Goal: Task Accomplishment & Management: Manage account settings

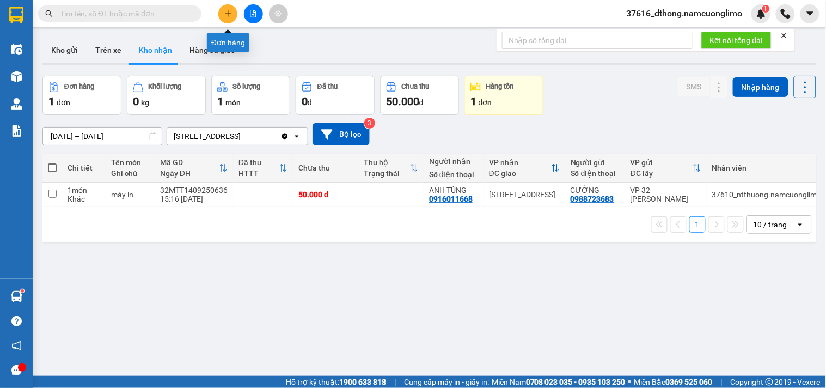
click at [232, 15] on icon "plus" at bounding box center [228, 14] width 8 height 8
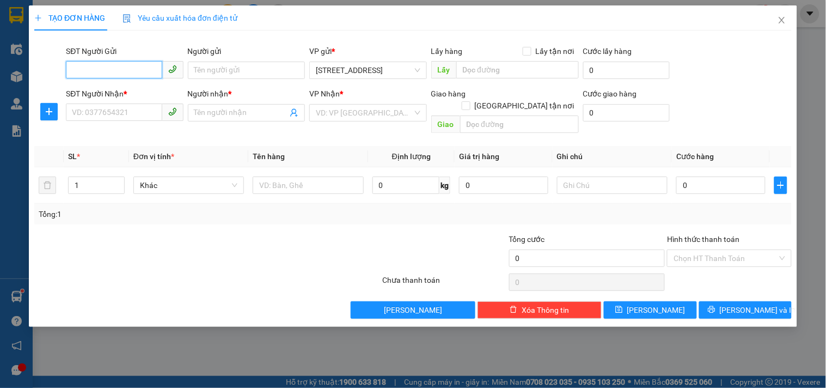
click at [121, 74] on input "SĐT Người Gửi" at bounding box center [114, 69] width 96 height 17
type input "0913081667"
click at [220, 66] on input "Người gửi" at bounding box center [246, 70] width 117 height 17
type input "M"
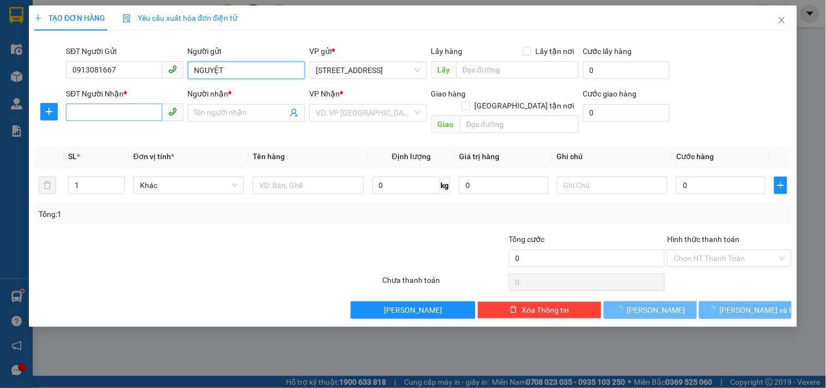
type input "NGUYỆT"
click at [107, 109] on input "SĐT Người Nhận *" at bounding box center [114, 112] width 96 height 17
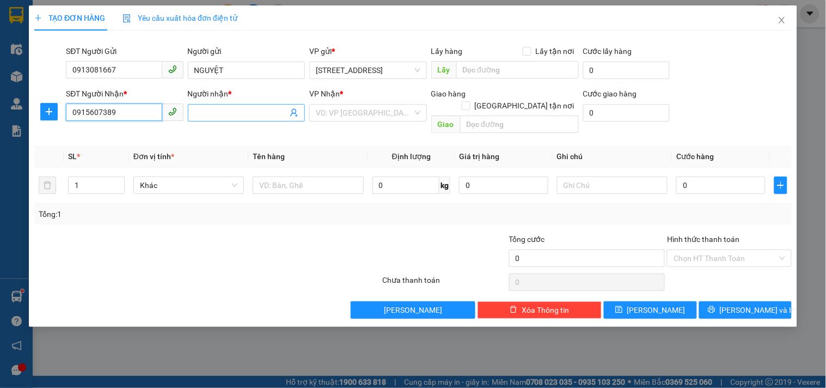
type input "0915607389"
click at [219, 108] on input "Người nhận *" at bounding box center [240, 113] width 93 height 12
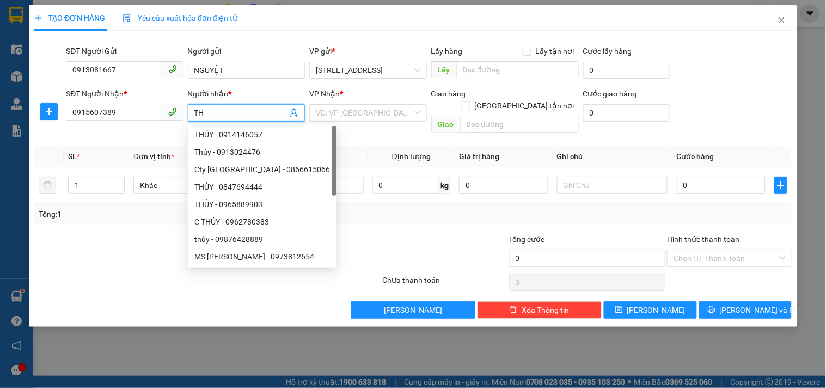
type input "T"
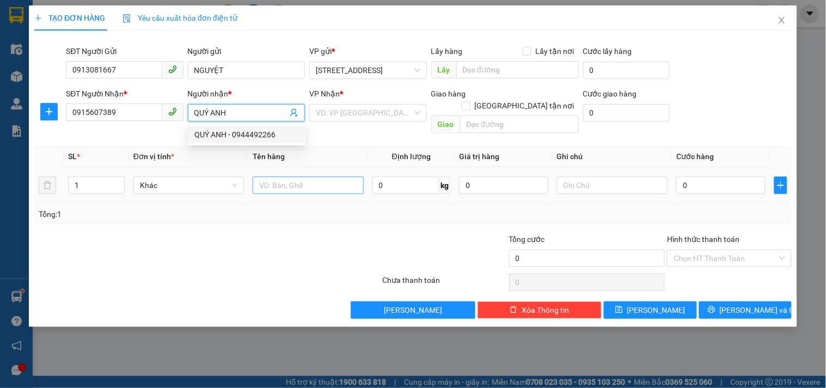
type input "QUÝ ANH"
click at [282, 177] on input "text" at bounding box center [308, 185] width 111 height 17
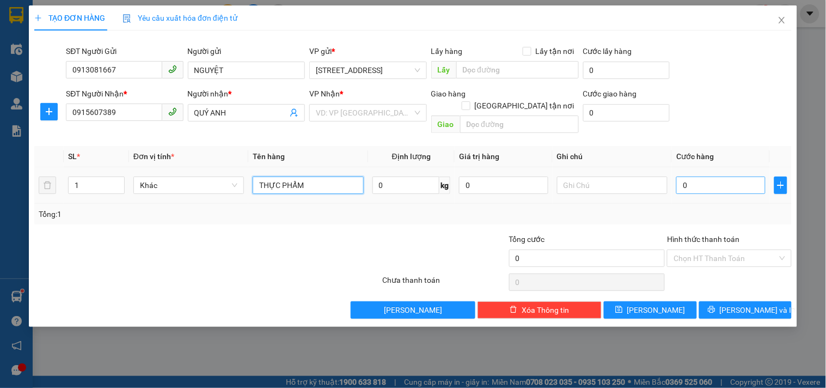
type input "THỰC PHẨM"
click at [692, 177] on input "0" at bounding box center [721, 185] width 89 height 17
type input "1"
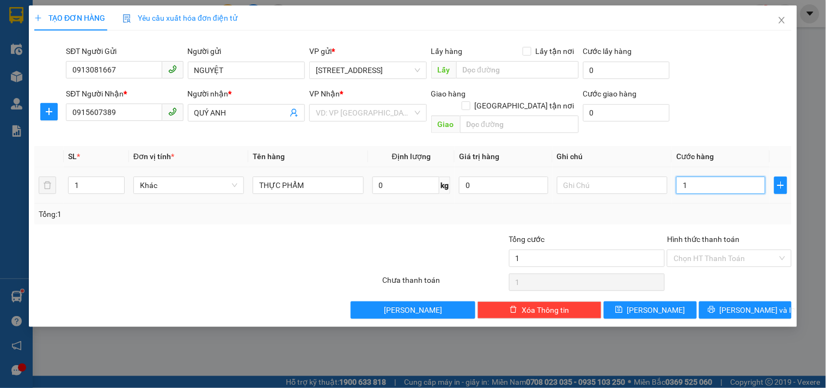
type input "0"
click at [684, 177] on input "0" at bounding box center [721, 185] width 89 height 17
type input "40"
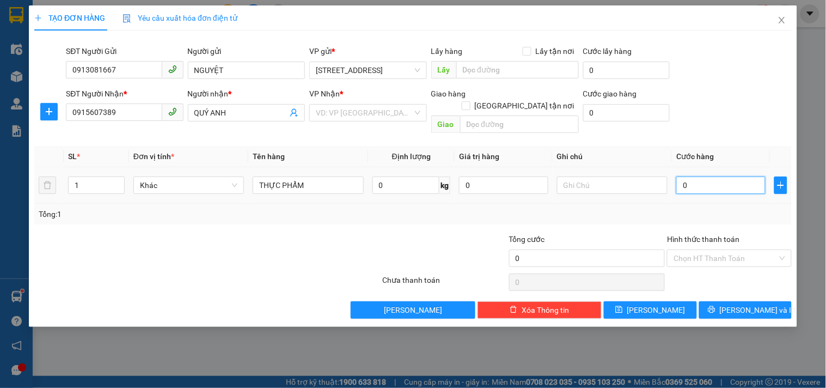
type input "40"
type input "40.000"
click at [750, 250] on input "Hình thức thanh toán" at bounding box center [726, 258] width 104 height 16
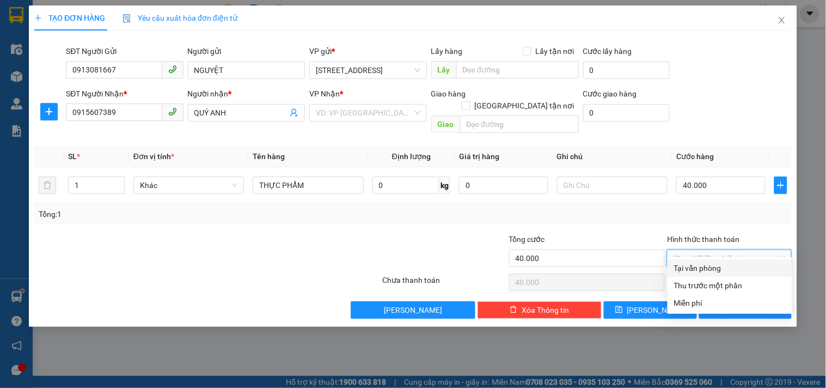
click at [700, 271] on div "Tại văn phòng" at bounding box center [730, 268] width 112 height 12
type input "0"
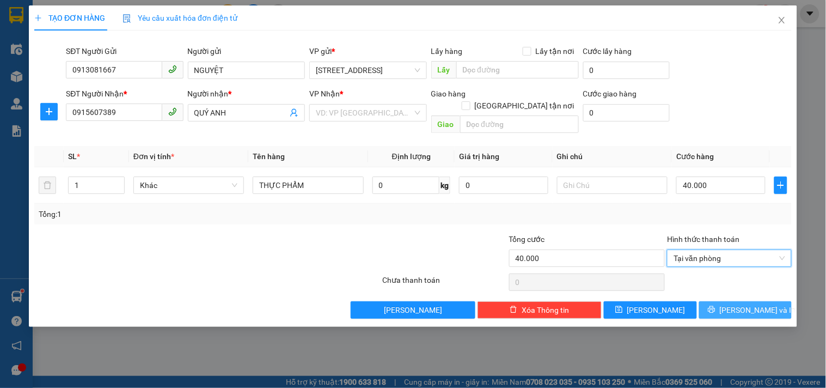
click at [749, 304] on span "[PERSON_NAME] và In" at bounding box center [758, 310] width 76 height 12
click at [355, 117] on input "search" at bounding box center [364, 113] width 96 height 16
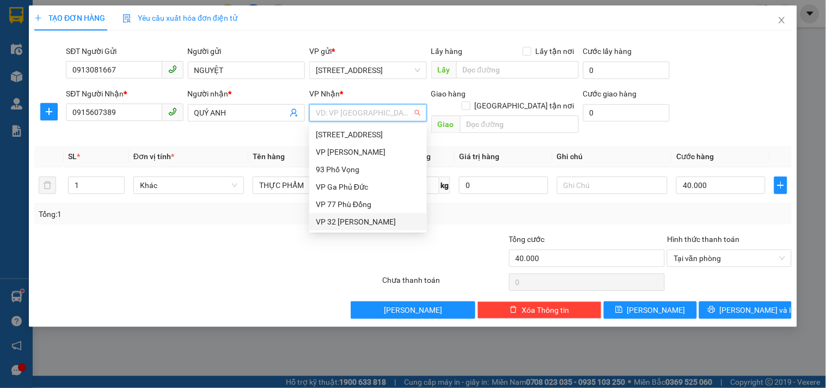
click at [361, 227] on div "VP 32 [PERSON_NAME]" at bounding box center [368, 222] width 105 height 12
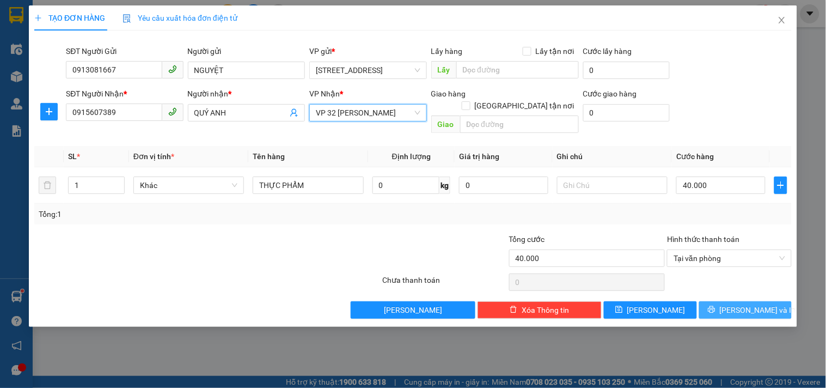
click at [735, 301] on button "[PERSON_NAME] và In" at bounding box center [746, 309] width 93 height 17
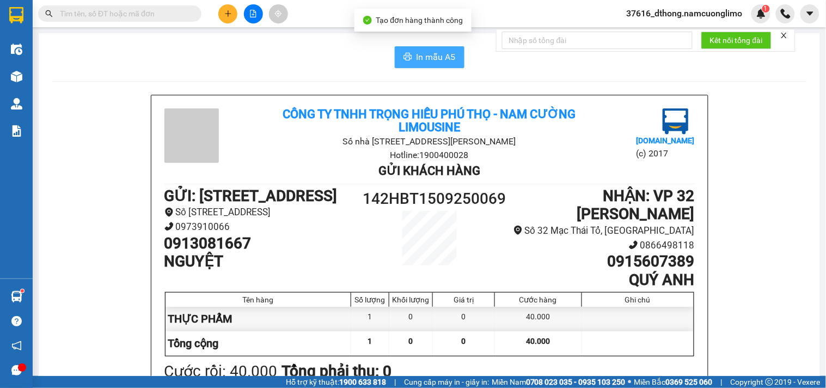
click at [417, 51] on span "In mẫu A5" at bounding box center [436, 57] width 39 height 14
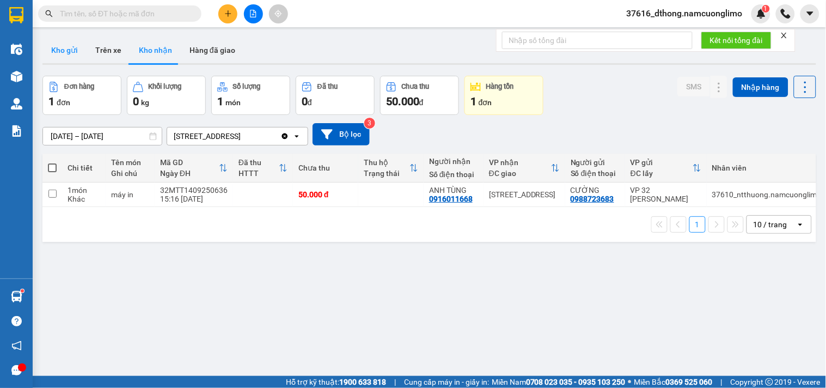
click at [51, 54] on button "Kho gửi" at bounding box center [64, 50] width 44 height 26
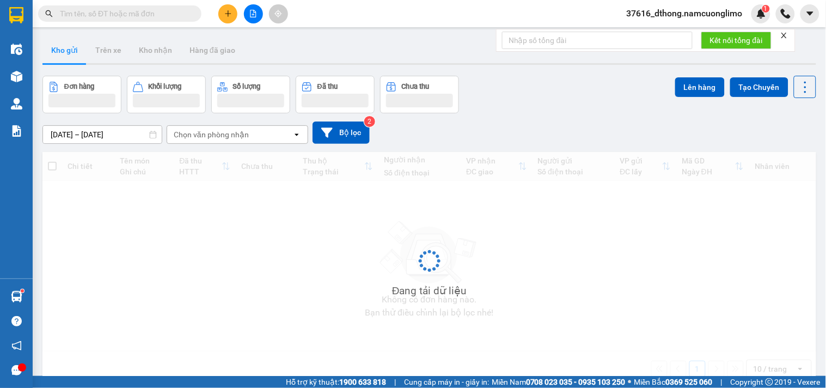
click at [51, 54] on button "Kho gửi" at bounding box center [64, 50] width 44 height 26
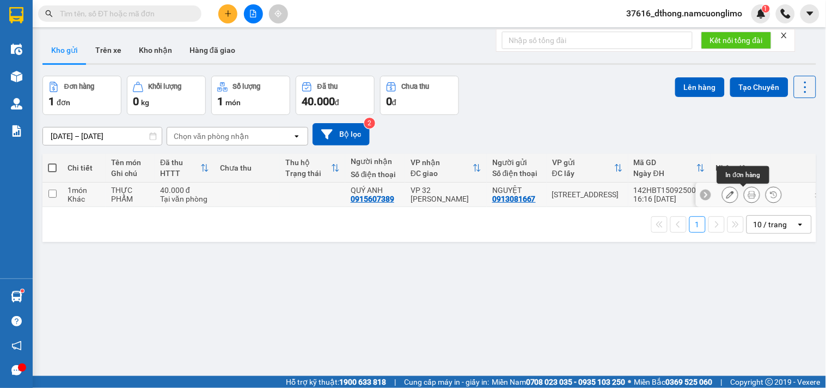
click at [749, 197] on icon at bounding box center [753, 195] width 8 height 8
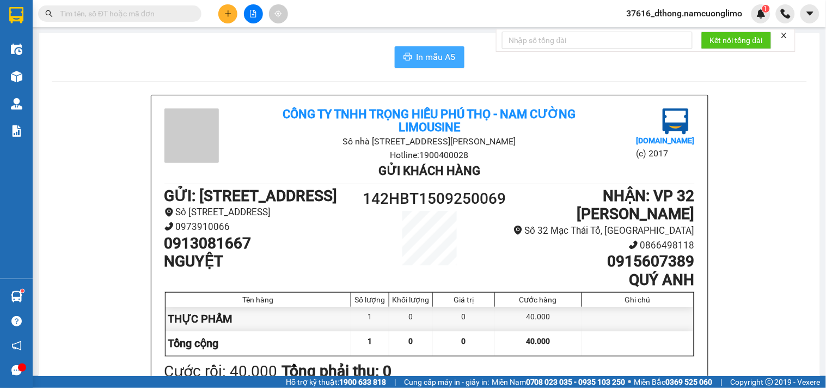
click at [437, 56] on span "In mẫu A5" at bounding box center [436, 57] width 39 height 14
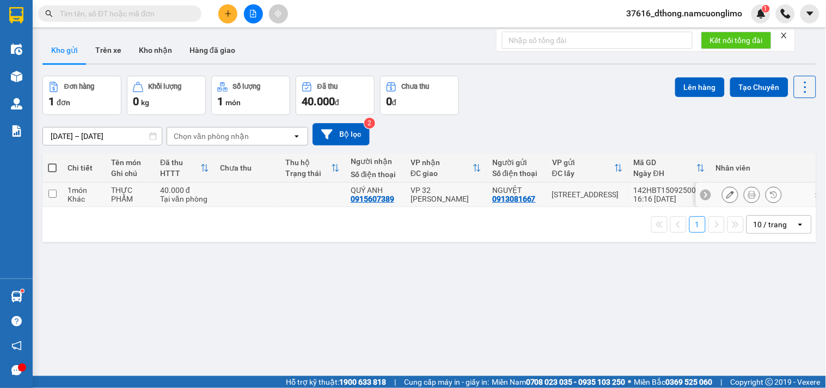
click at [50, 192] on input "checkbox" at bounding box center [52, 194] width 8 height 8
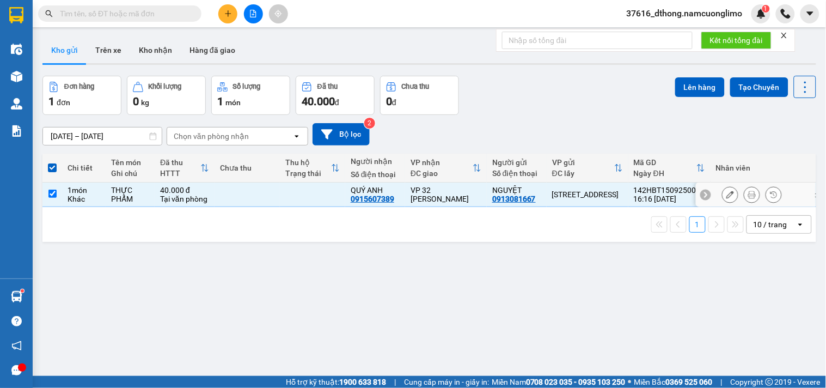
click at [51, 192] on input "checkbox" at bounding box center [52, 194] width 8 height 8
checkbox input "false"
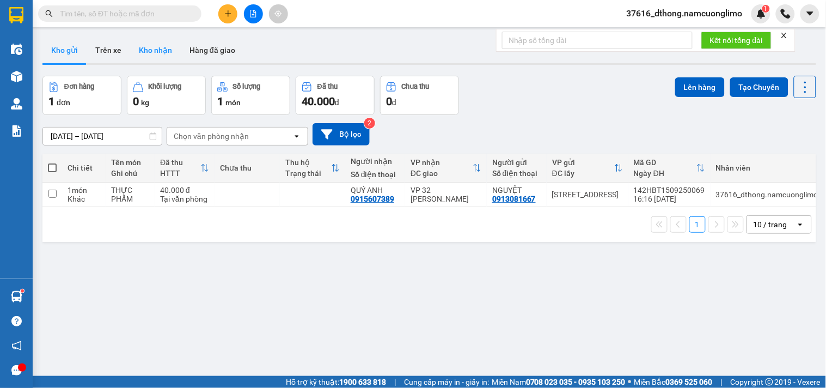
click at [154, 50] on button "Kho nhận" at bounding box center [155, 50] width 51 height 26
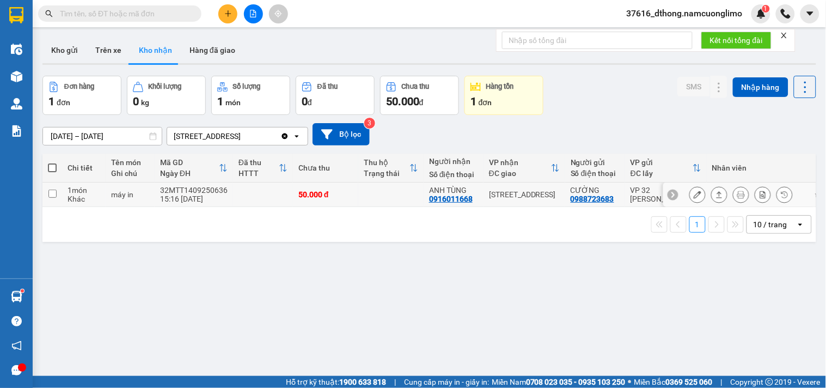
click at [50, 192] on input "checkbox" at bounding box center [52, 194] width 8 height 8
checkbox input "true"
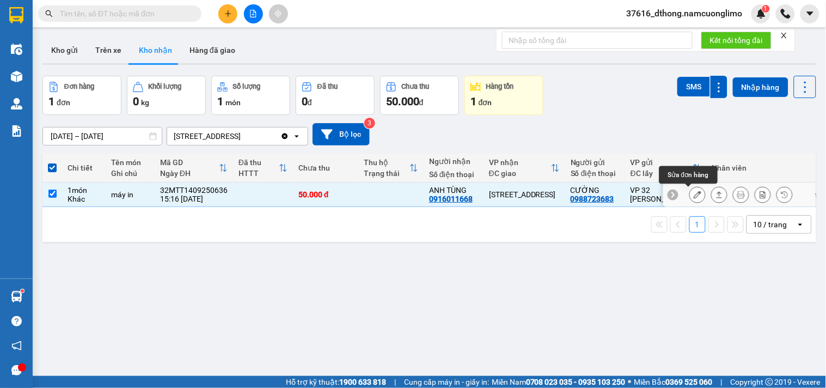
click at [694, 193] on icon at bounding box center [698, 195] width 8 height 8
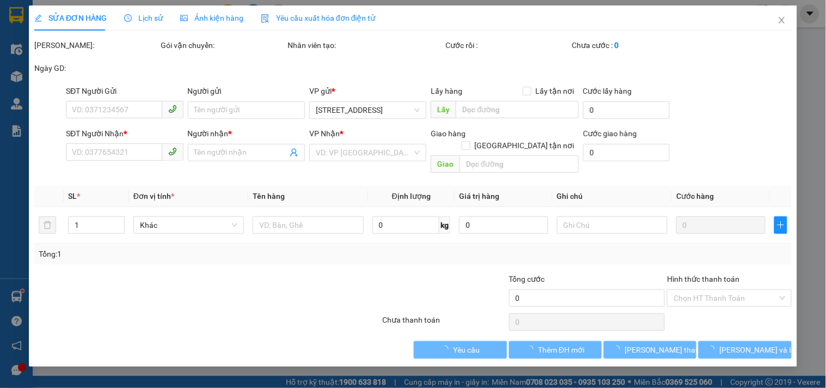
type input "0988723683"
type input "CƯỜNG"
type input "0916011668"
type input "ANH TÙNG"
type input "50.000"
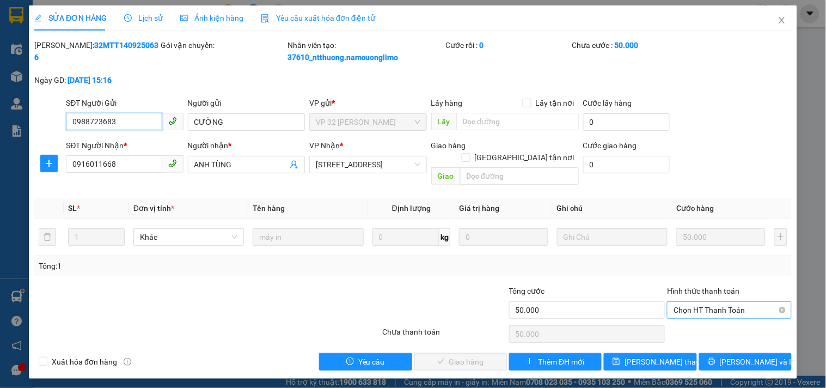
click at [715, 302] on span "Chọn HT Thanh Toán" at bounding box center [729, 310] width 111 height 16
click at [696, 319] on div "Tại văn phòng" at bounding box center [730, 320] width 112 height 12
type input "0"
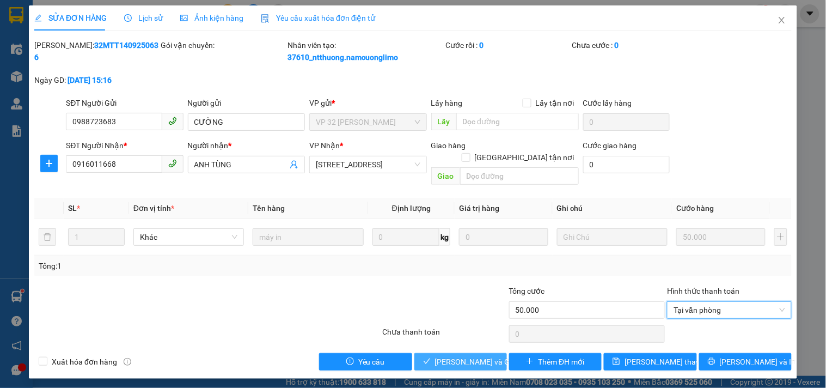
click at [449, 356] on span "[PERSON_NAME] và Giao hàng" at bounding box center [487, 362] width 105 height 12
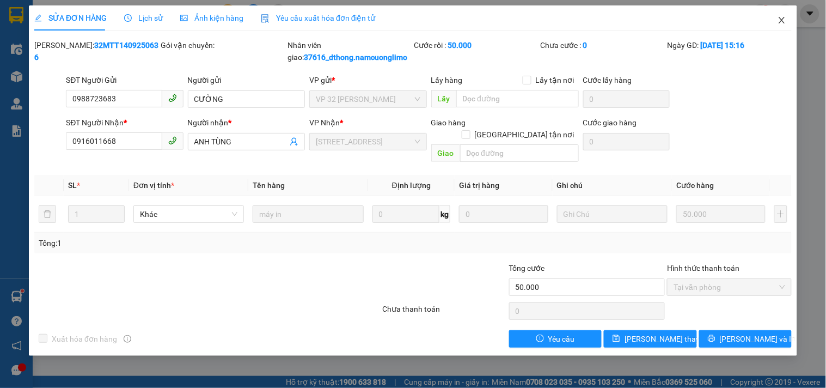
drag, startPoint x: 781, startPoint y: 19, endPoint x: 28, endPoint y: 379, distance: 835.1
click at [781, 19] on icon "close" at bounding box center [782, 20] width 6 height 7
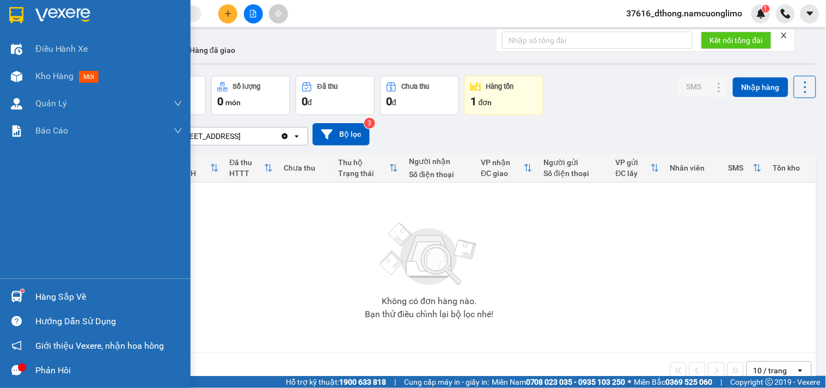
click at [55, 293] on div "Hàng sắp về" at bounding box center [108, 297] width 147 height 16
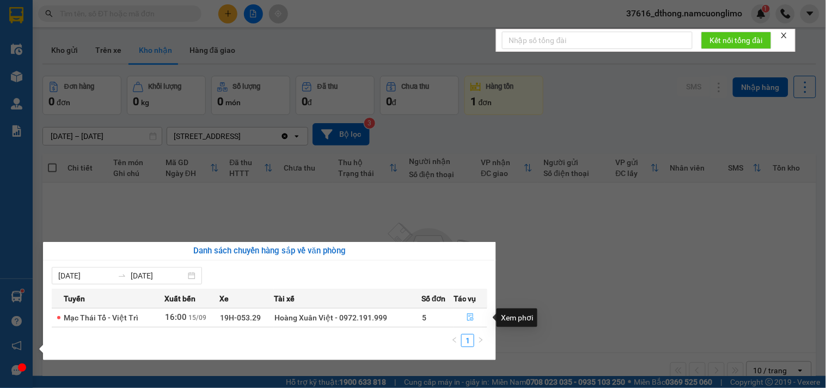
click at [467, 318] on icon "file-done" at bounding box center [471, 317] width 8 height 8
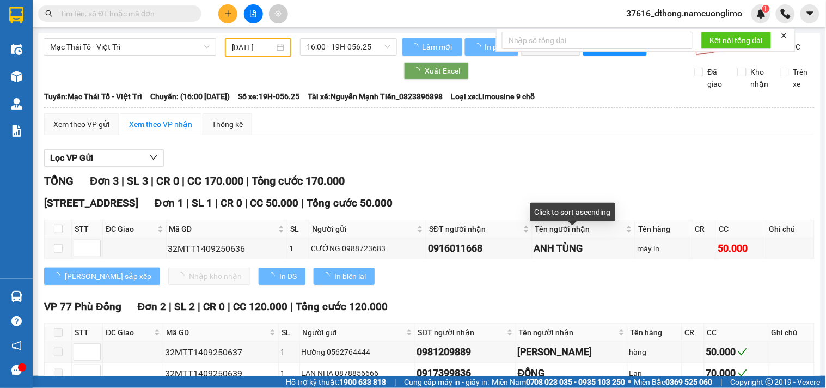
type input "[DATE]"
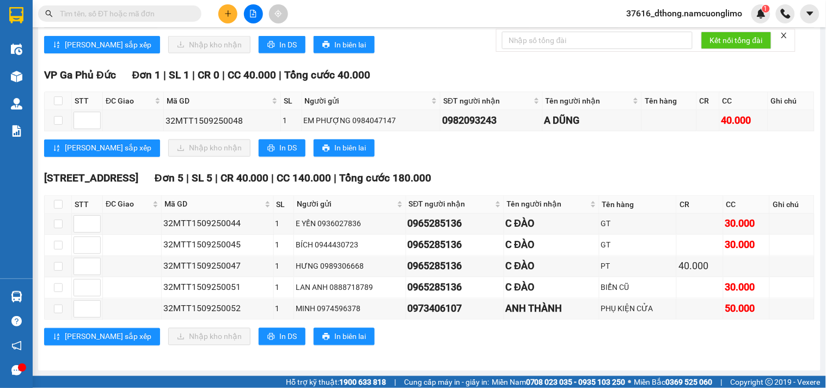
scroll to position [412, 0]
click at [649, 145] on div "[PERSON_NAME] sắp xếp Nhập kho nhận In DS In biên lai" at bounding box center [429, 147] width 771 height 17
click at [637, 134] on div "VP Ga Phủ Đức Đơn 1 | SL 1 | CR 0 | CC 40.000 | Tổng cước 40.000 STT ĐC Giao Mã…" at bounding box center [429, 116] width 771 height 98
click at [605, 137] on div "VP Ga Phủ Đức Đơn 1 | SL 1 | CR 0 | CC 40.000 | Tổng cước 40.000 STT ĐC Giao Mã…" at bounding box center [429, 116] width 771 height 98
click at [443, 154] on div "[PERSON_NAME] sắp xếp Nhập kho nhận In DS In biên lai" at bounding box center [429, 147] width 771 height 17
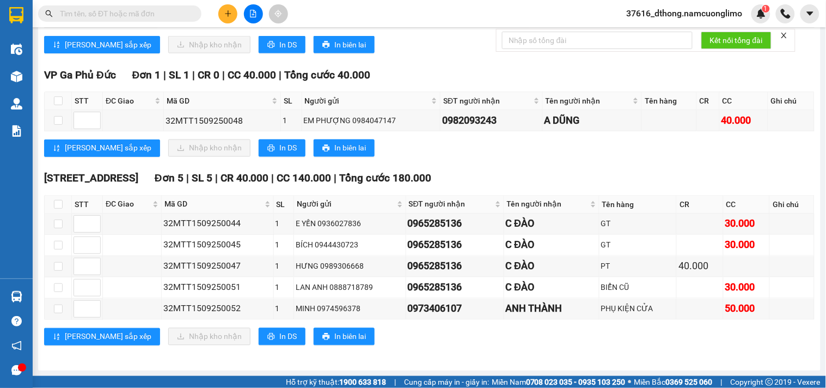
click at [603, 159] on div "VP Ga Phủ Đức Đơn 1 | SL 1 | CR 0 | CC 40.000 | Tổng cước 40.000 STT ĐC Giao Mã…" at bounding box center [429, 116] width 771 height 98
click at [467, 157] on div "VP Ga Phủ Đức Đơn 1 | SL 1 | CR 0 | CC 40.000 | Tổng cước 40.000 STT ĐC Giao Mã…" at bounding box center [429, 116] width 771 height 98
click at [592, 147] on div "[PERSON_NAME] sắp xếp Nhập kho nhận In DS In biên lai" at bounding box center [429, 147] width 771 height 17
click at [530, 156] on div "VP Ga Phủ Đức Đơn 1 | SL 1 | CR 0 | CC 40.000 | Tổng cước 40.000 STT ĐC Giao Mã…" at bounding box center [429, 116] width 771 height 98
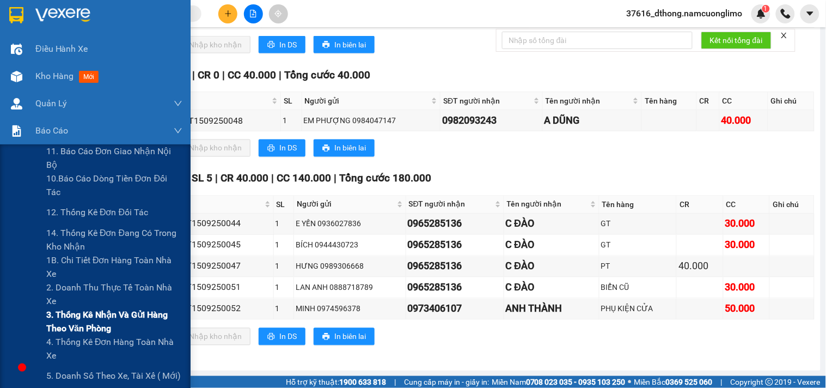
click at [77, 316] on span "3. Thống kê nhận và gửi hàng theo văn phòng" at bounding box center [114, 321] width 136 height 27
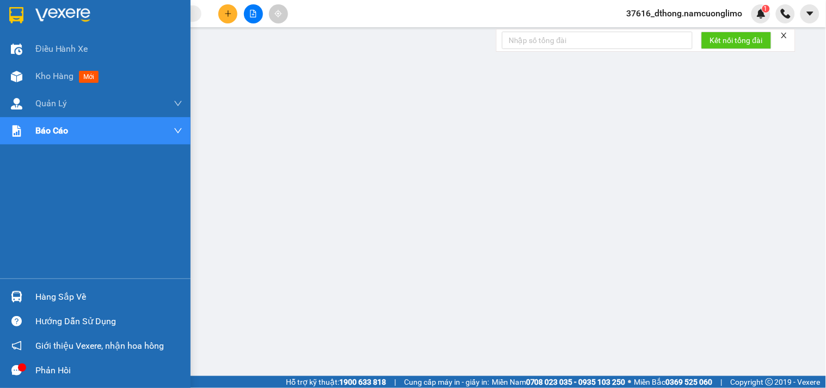
click at [14, 13] on img at bounding box center [16, 15] width 14 height 16
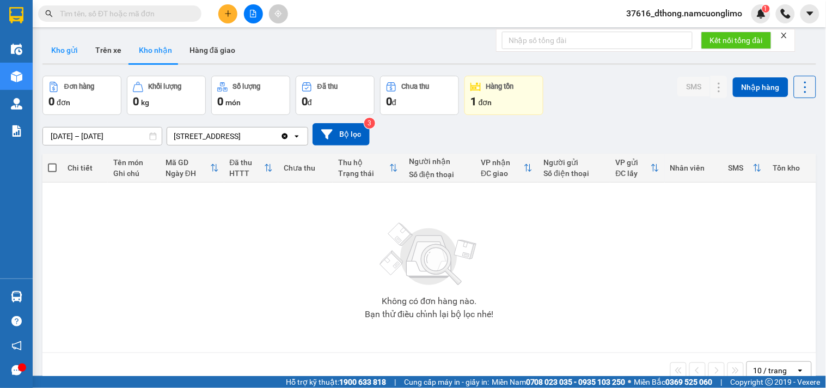
click at [70, 47] on button "Kho gửi" at bounding box center [64, 50] width 44 height 26
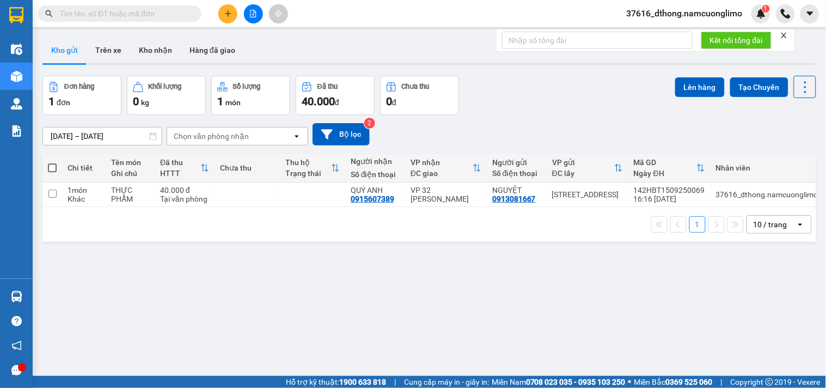
click at [559, 88] on div "Đơn hàng 1 đơn Khối lượng 0 kg Số lượng 1 món Đã thu 40.000 đ Chưa thu 0 đ Lên …" at bounding box center [429, 95] width 774 height 39
click at [51, 190] on input "checkbox" at bounding box center [52, 194] width 8 height 8
checkbox input "true"
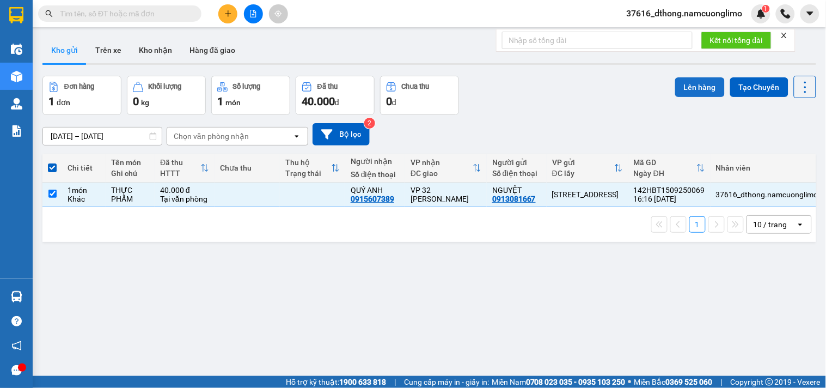
click at [693, 90] on button "Lên hàng" at bounding box center [701, 87] width 50 height 20
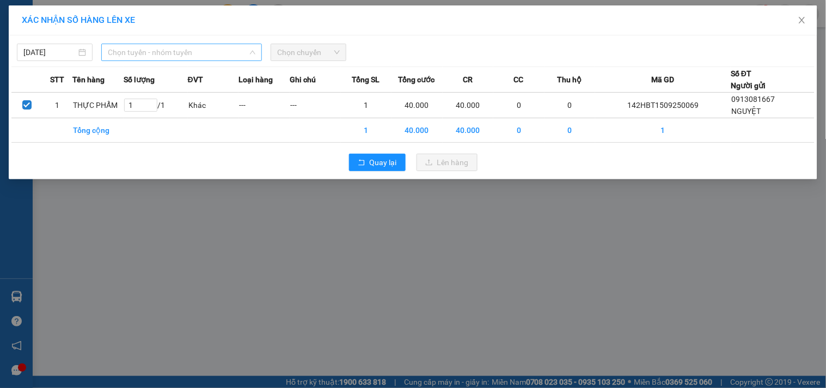
click at [159, 50] on span "Chọn tuyến - nhóm tuyến" at bounding box center [182, 52] width 148 height 16
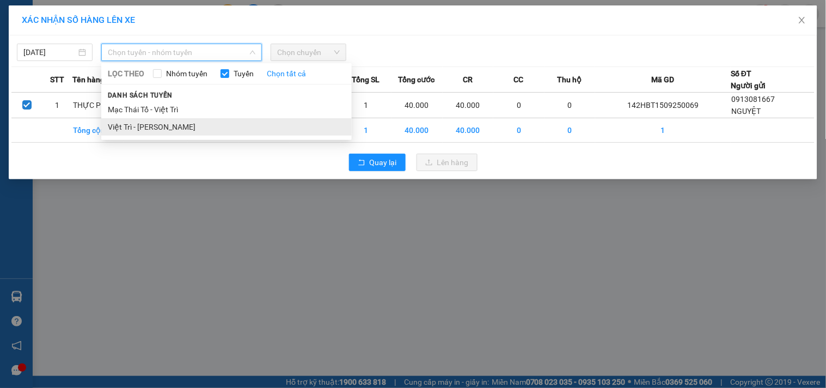
click at [138, 126] on li "Việt Trì - [PERSON_NAME]" at bounding box center [226, 126] width 251 height 17
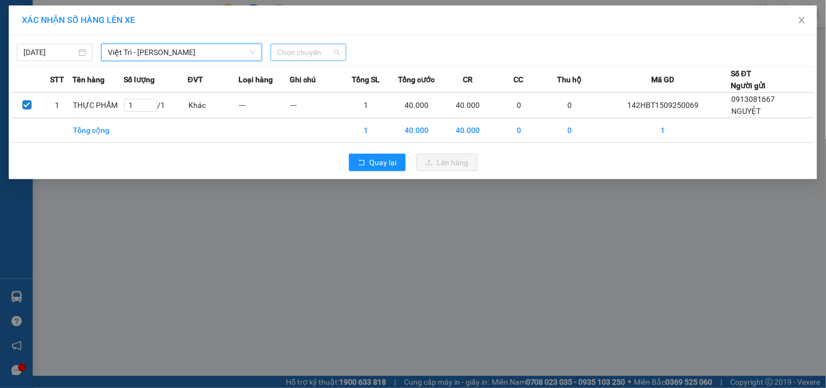
click at [304, 49] on span "Chọn chuyến" at bounding box center [308, 52] width 63 height 16
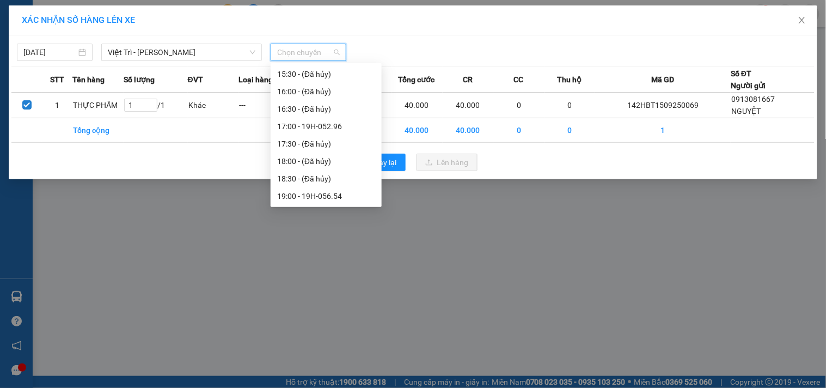
scroll to position [384, 0]
click at [336, 144] on div "17:00 - 19H-052.96" at bounding box center [326, 143] width 98 height 12
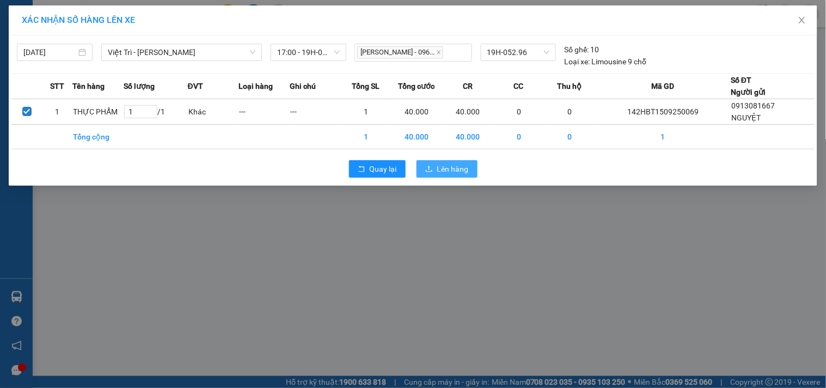
drag, startPoint x: 458, startPoint y: 166, endPoint x: 464, endPoint y: 160, distance: 8.9
click at [458, 166] on span "Lên hàng" at bounding box center [453, 169] width 32 height 12
